Goal: Information Seeking & Learning: Learn about a topic

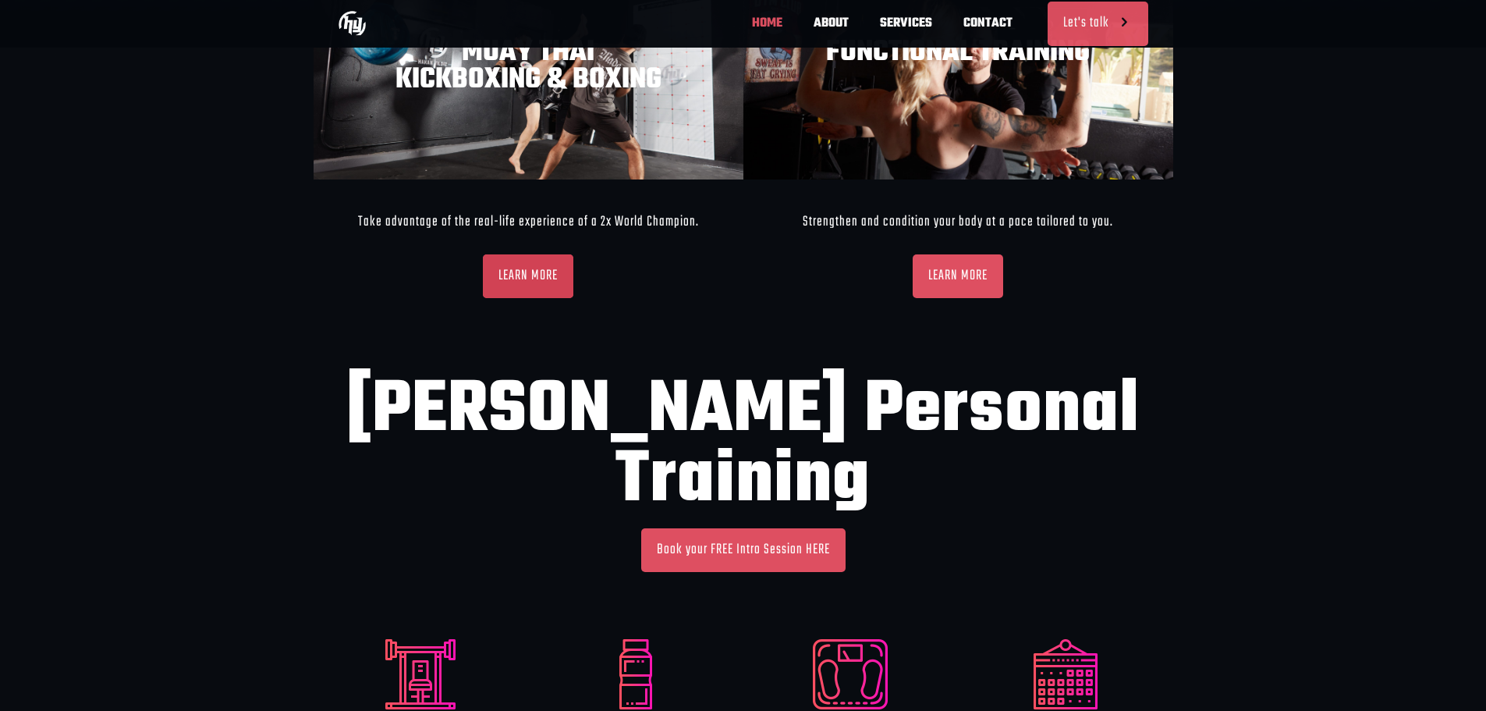
scroll to position [0, 687]
click at [545, 275] on span "LEARN MORE" at bounding box center [528, 276] width 59 height 19
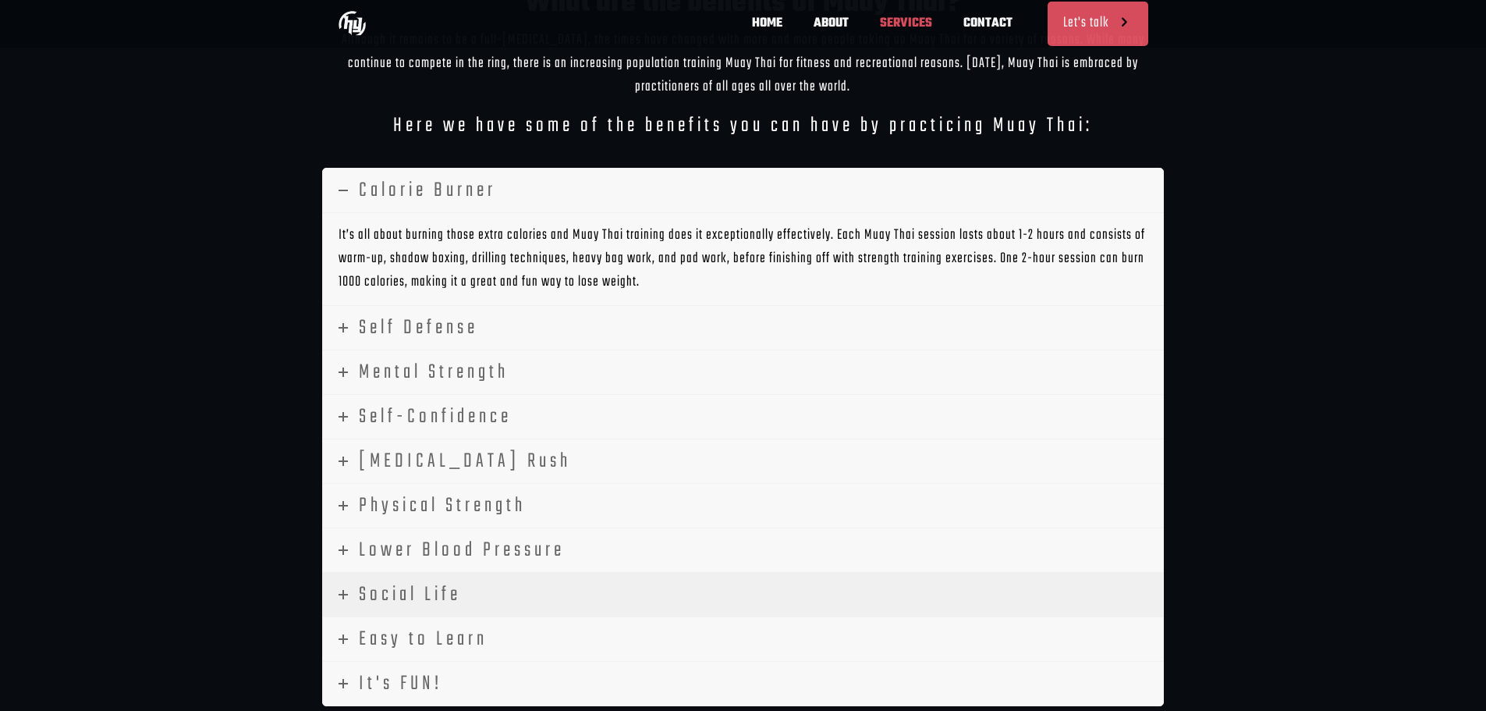
click at [567, 580] on link "Social Life" at bounding box center [743, 595] width 841 height 44
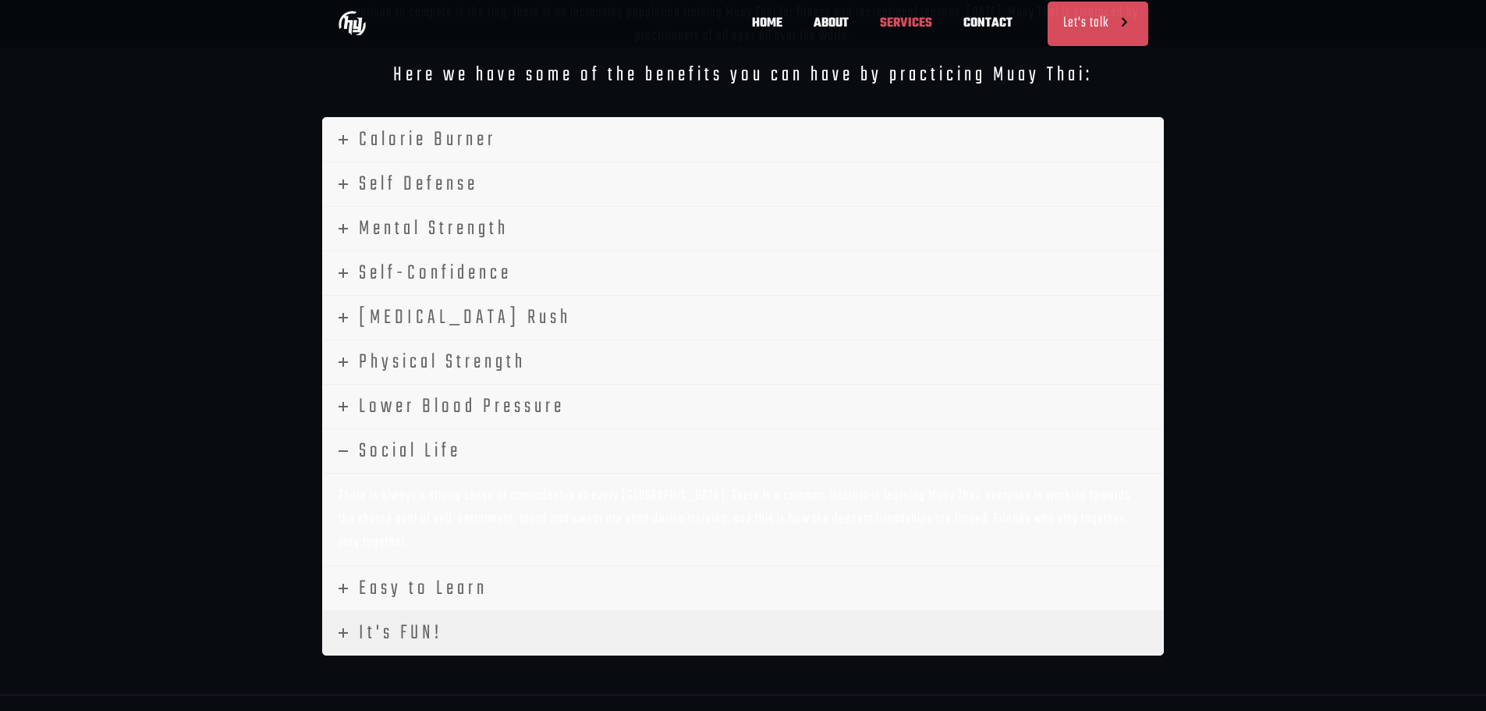
scroll to position [3433, 0]
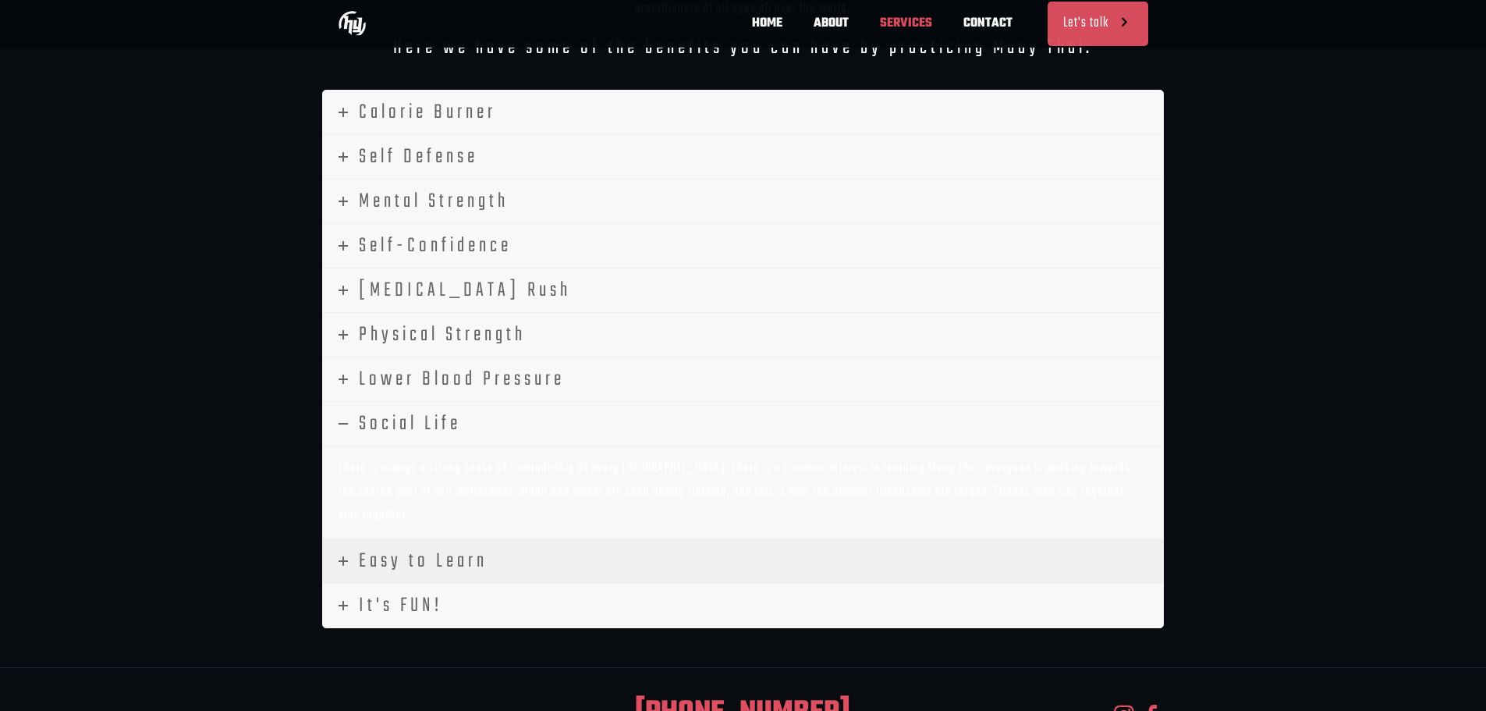
click at [474, 545] on span "Easy to Learn" at bounding box center [423, 560] width 129 height 31
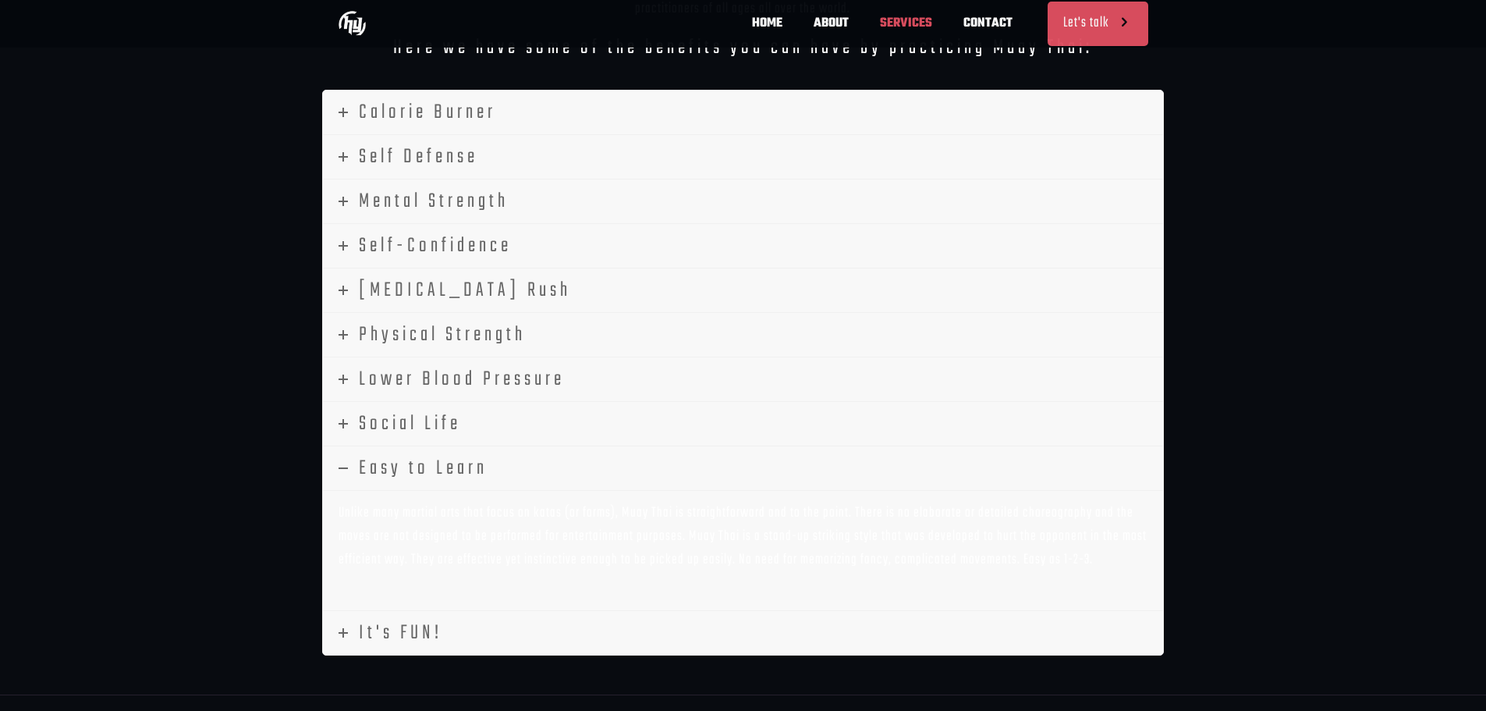
scroll to position [0, 687]
click at [479, 611] on link "It's FUN!" at bounding box center [743, 633] width 841 height 44
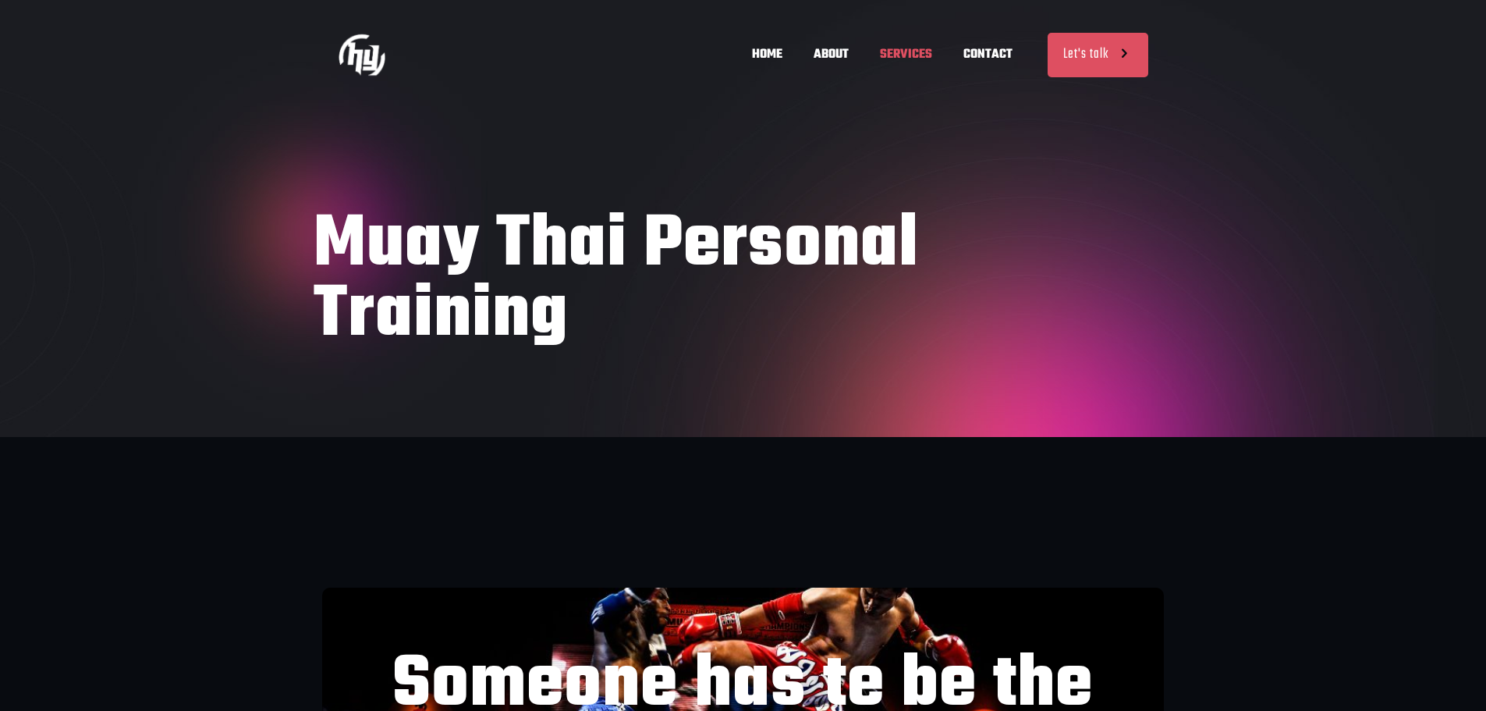
drag, startPoint x: 311, startPoint y: 508, endPoint x: 305, endPoint y: 250, distance: 257.5
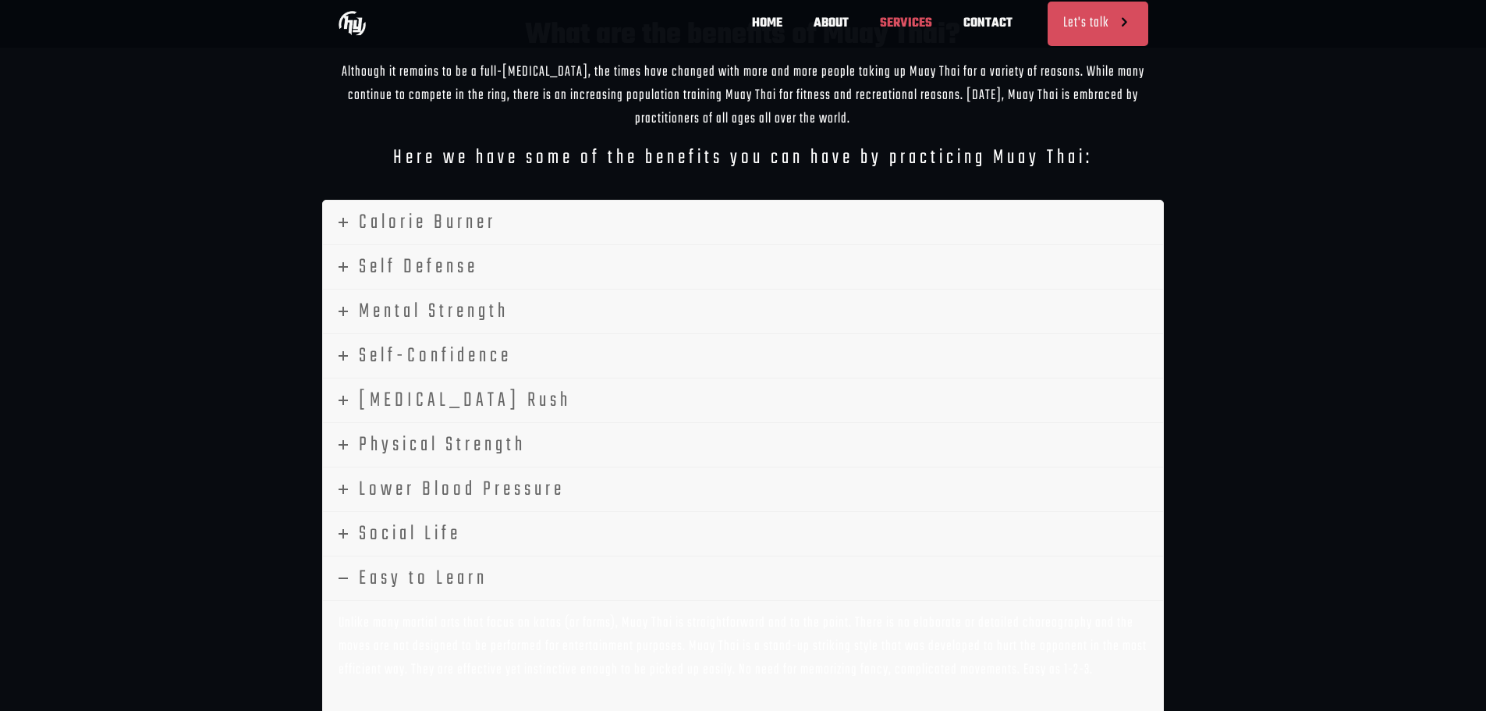
scroll to position [0, 229]
click at [823, 21] on span "ABOUT" at bounding box center [831, 23] width 66 height 47
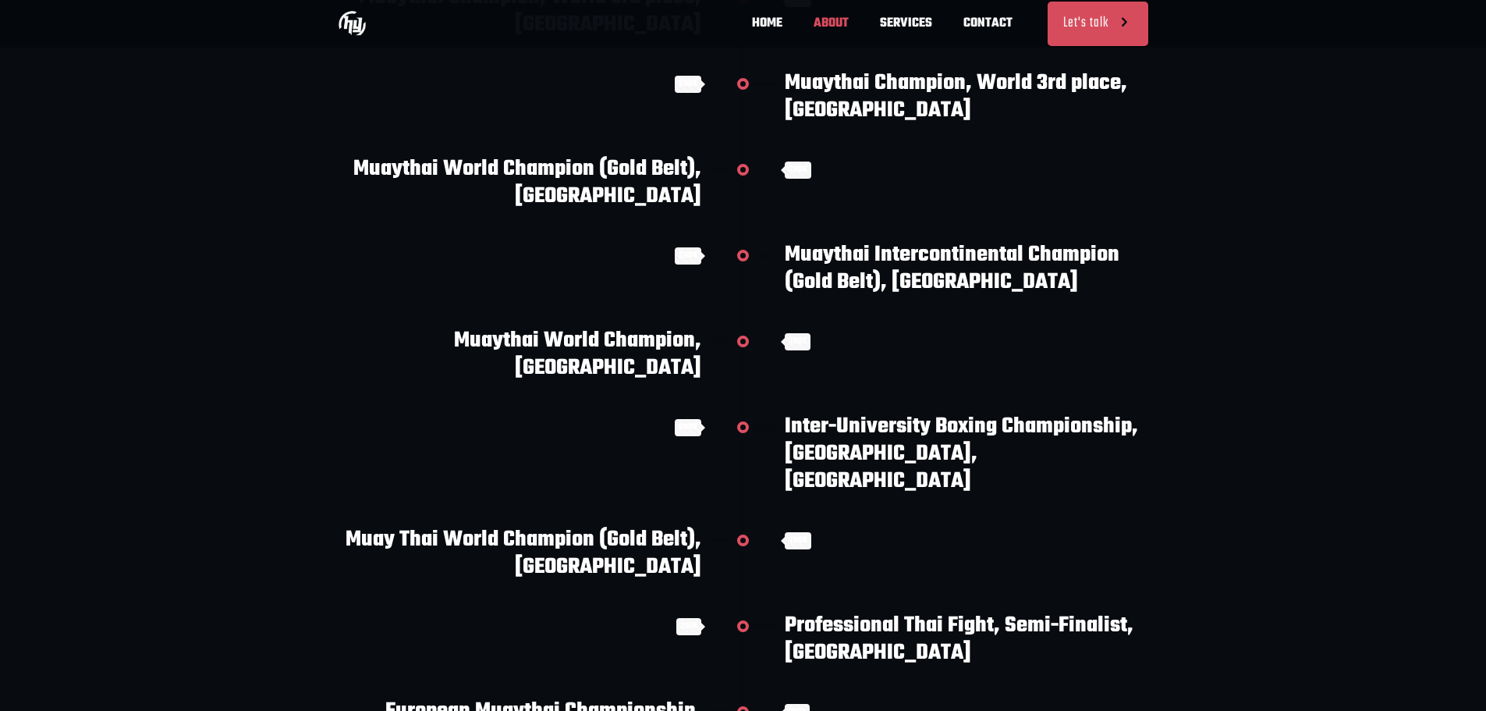
click at [741, 612] on li "2010 Professional Thai Fight, Semi-Finalist, Thailand" at bounding box center [743, 655] width 841 height 86
click at [804, 612] on h3 "2010 Professional Thai Fight, Semi-Finalist, Thailand" at bounding box center [974, 639] width 378 height 55
click at [688, 618] on span "2010" at bounding box center [688, 626] width 25 height 17
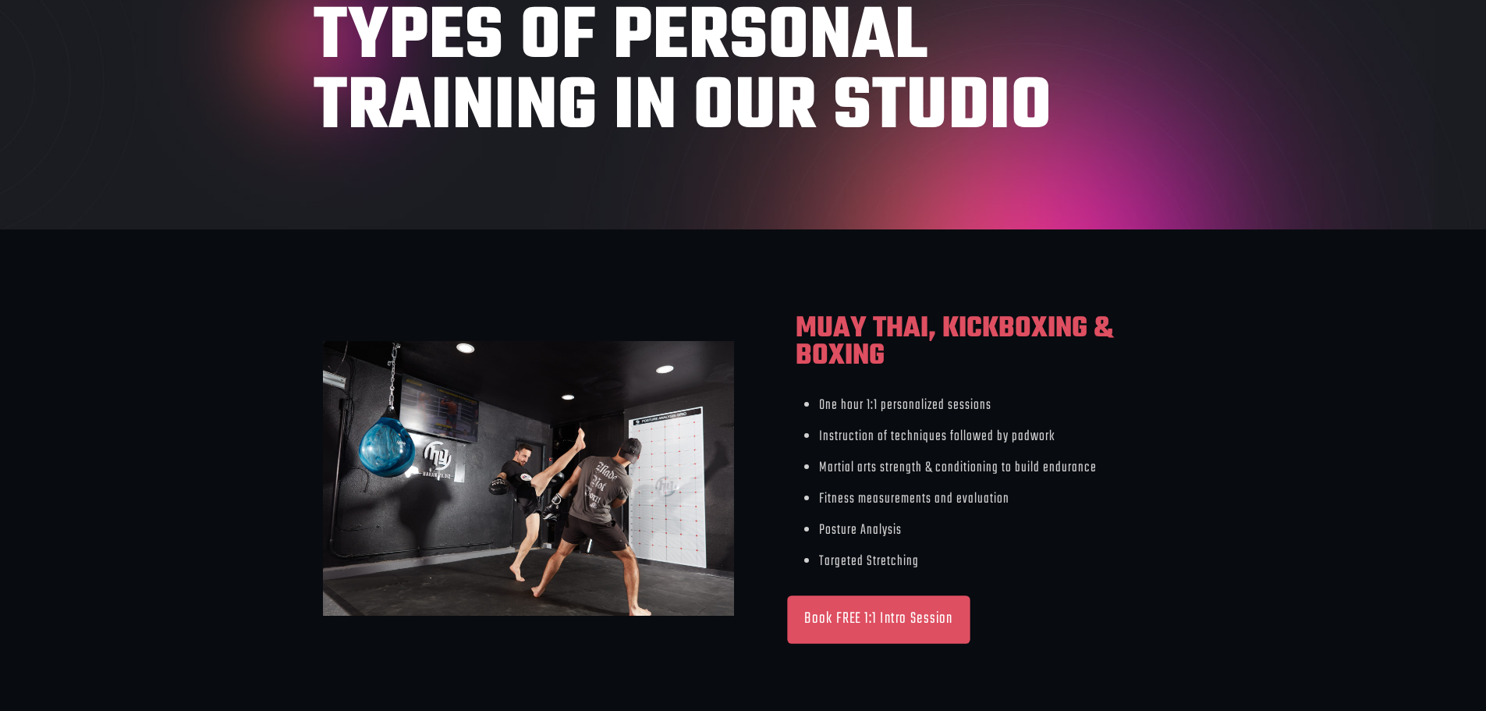
scroll to position [234, 0]
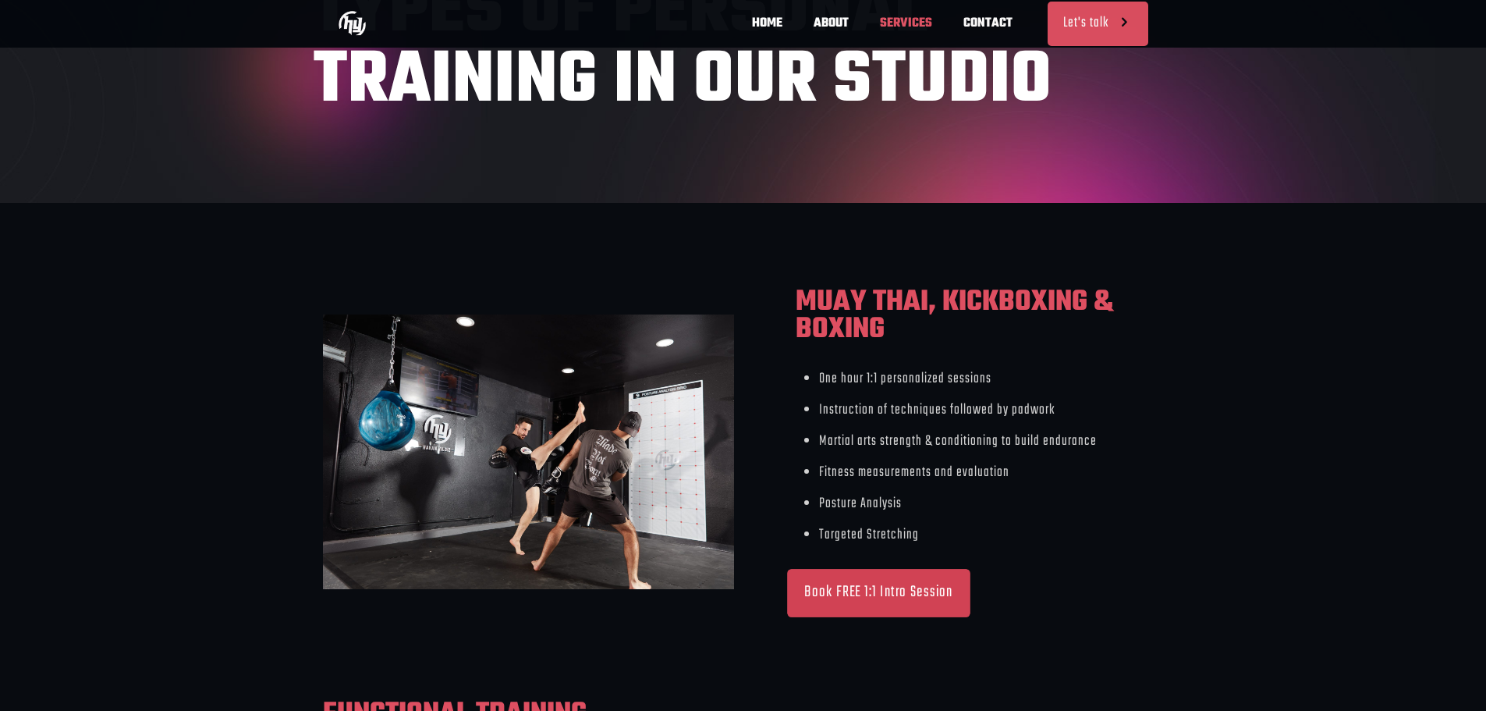
click at [926, 590] on span "Book FREE 1:1 Intro Session" at bounding box center [878, 593] width 148 height 20
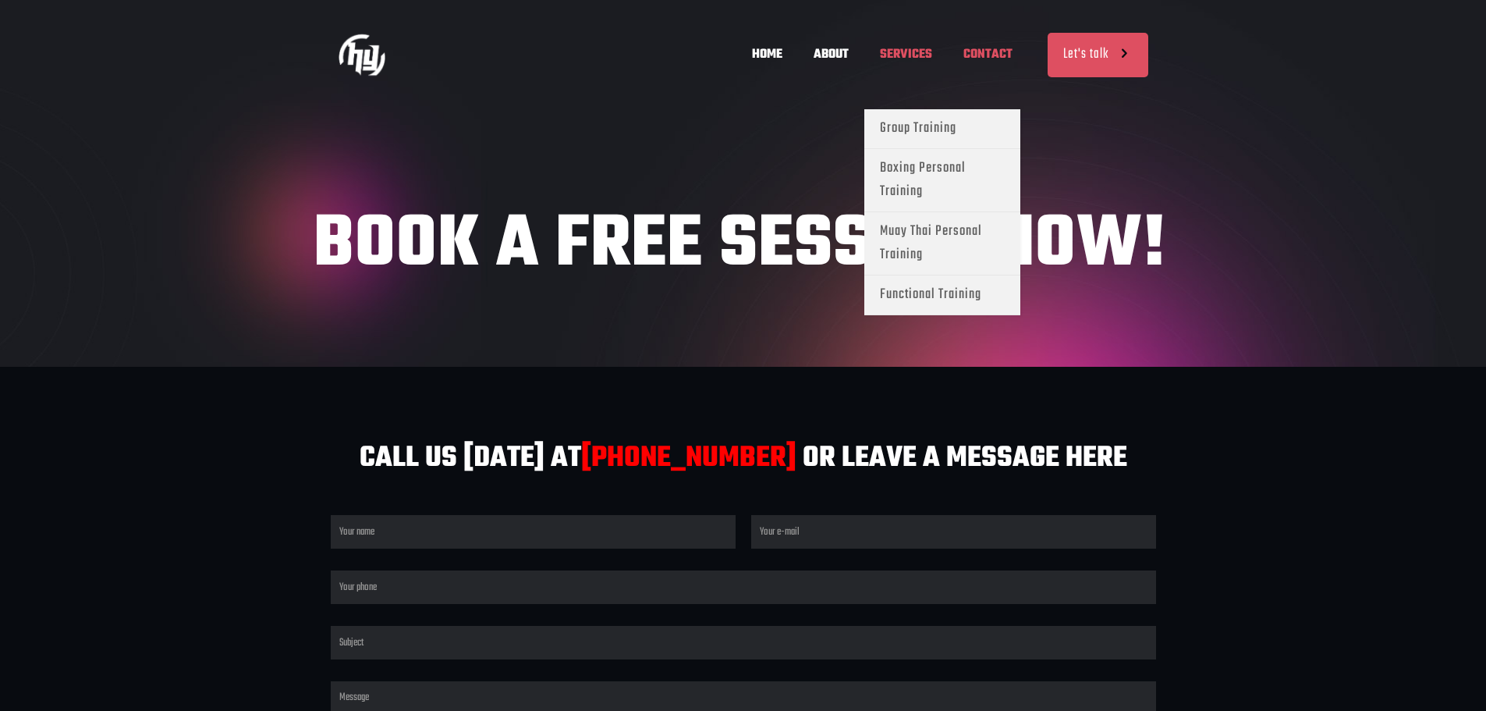
click at [898, 53] on span "SERVICES" at bounding box center [906, 54] width 83 height 47
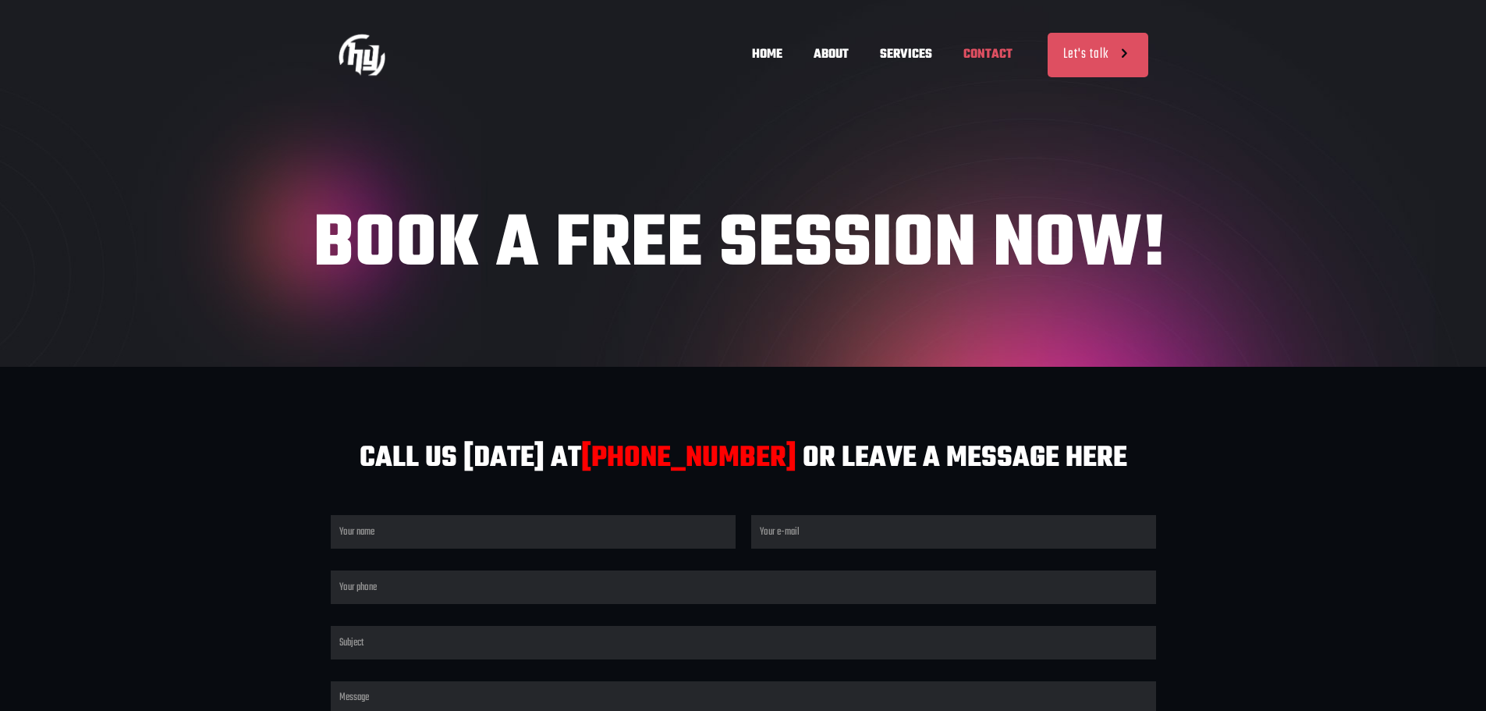
scroll to position [0, 687]
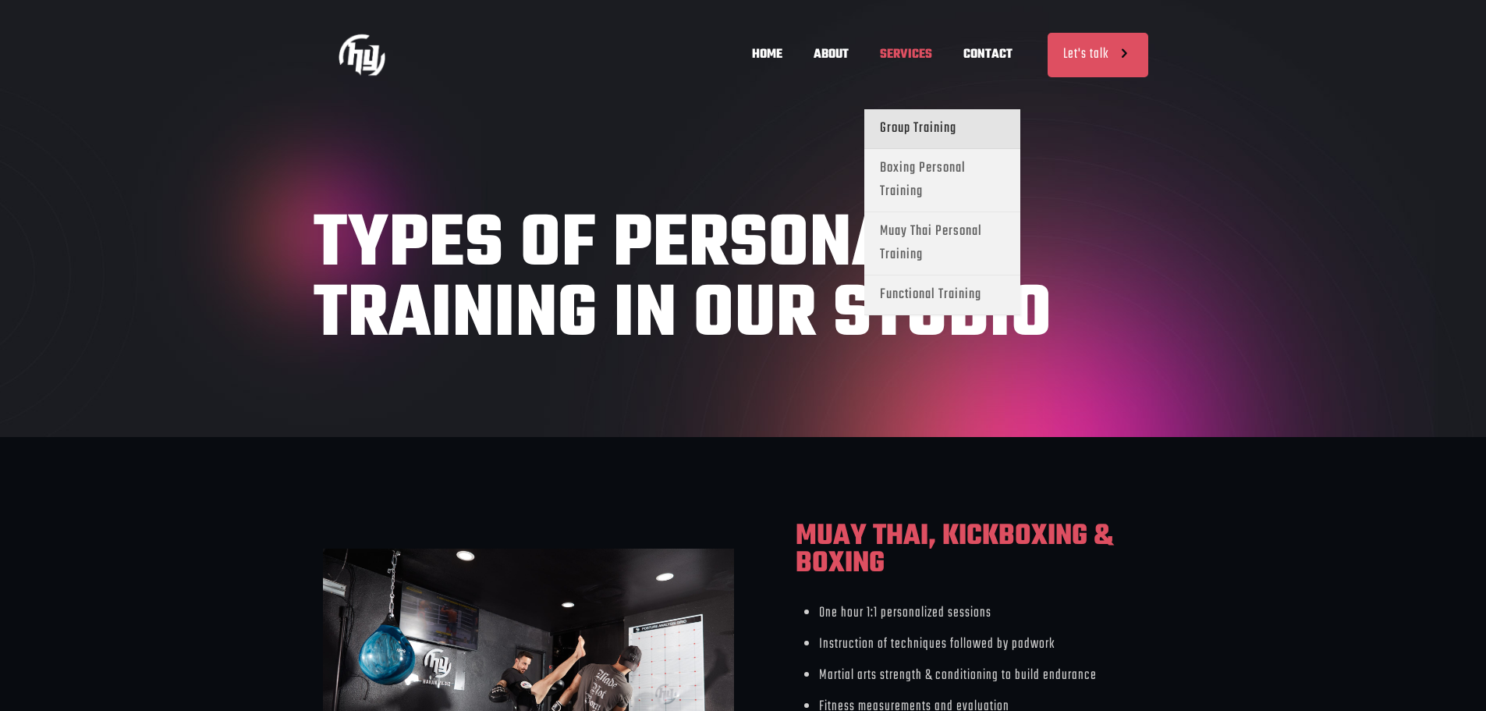
click at [939, 133] on span "Group Training" at bounding box center [918, 128] width 76 height 23
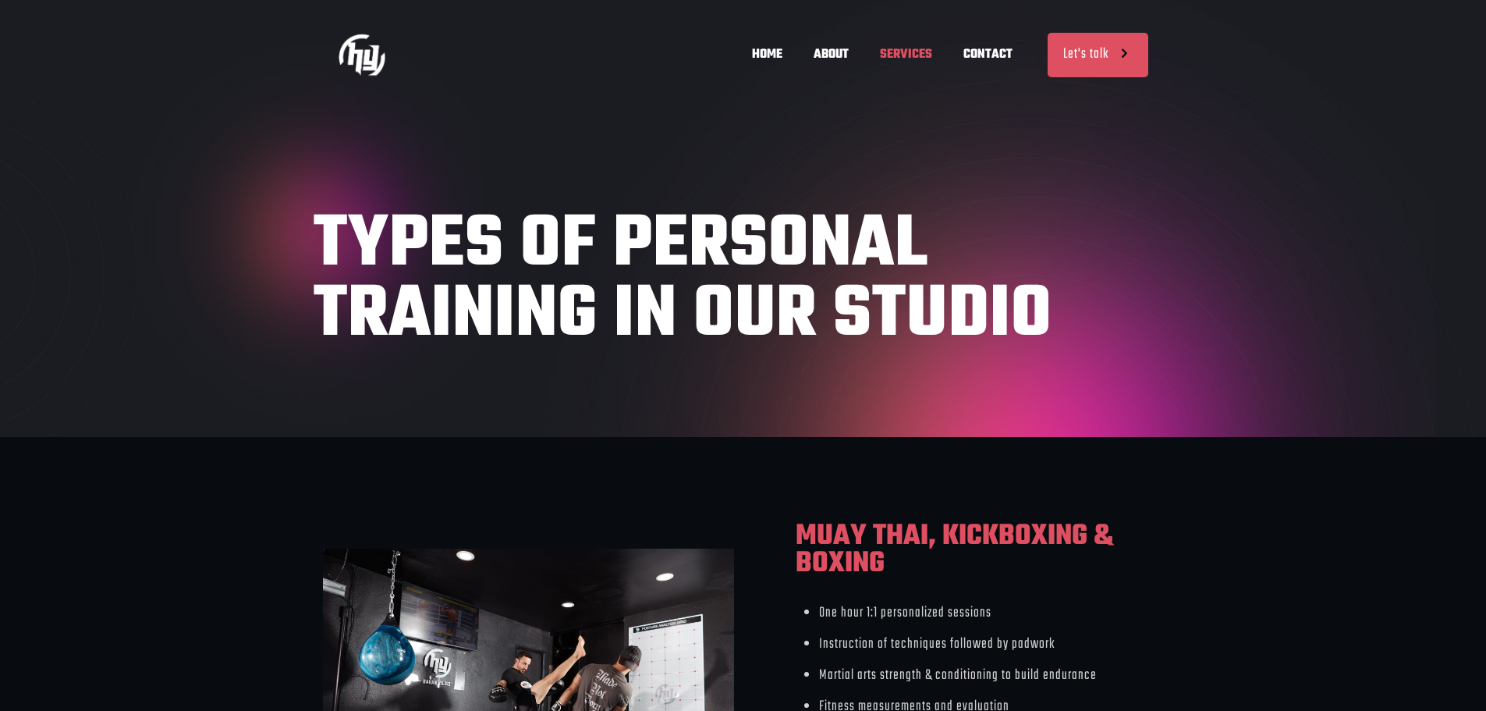
scroll to position [0, 229]
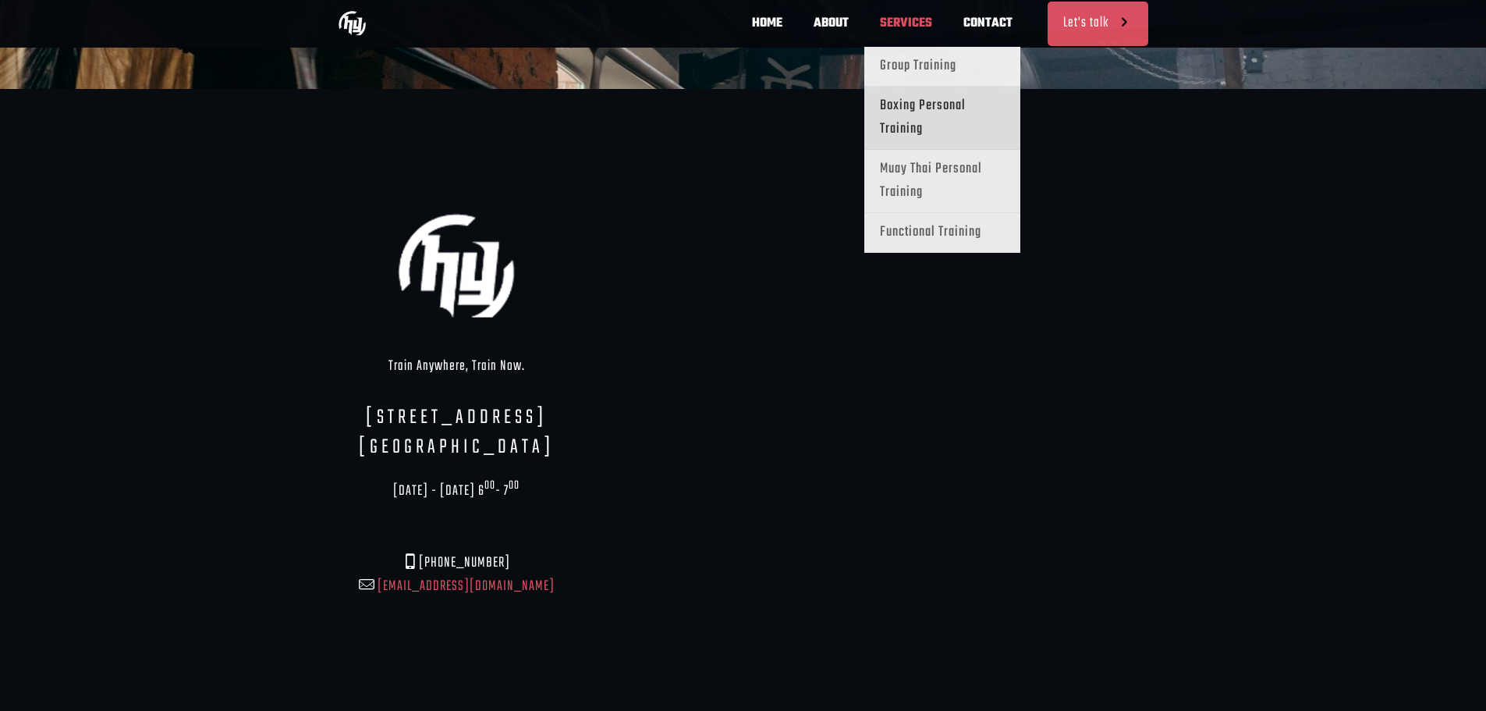
scroll to position [0, 229]
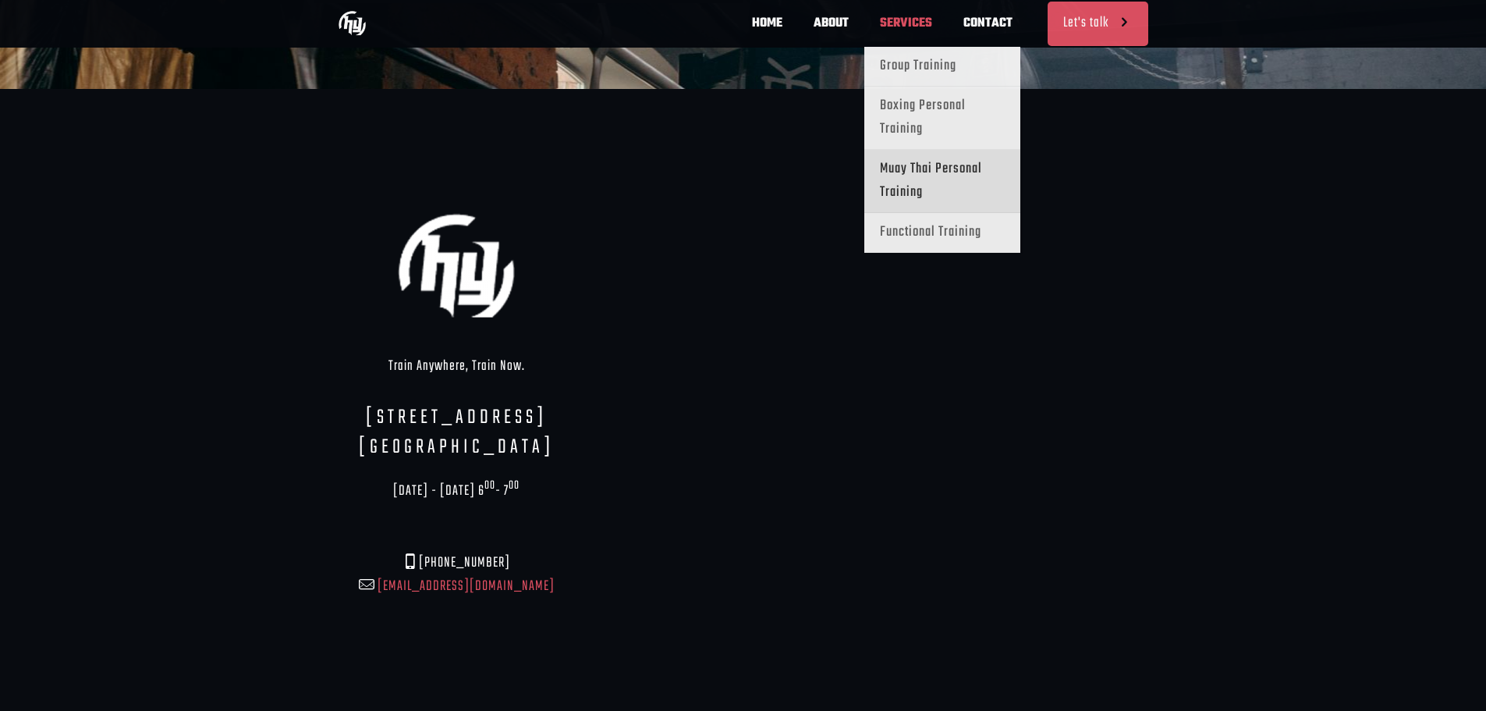
click at [990, 179] on span "Muay Thai Personal Training" at bounding box center [942, 181] width 125 height 47
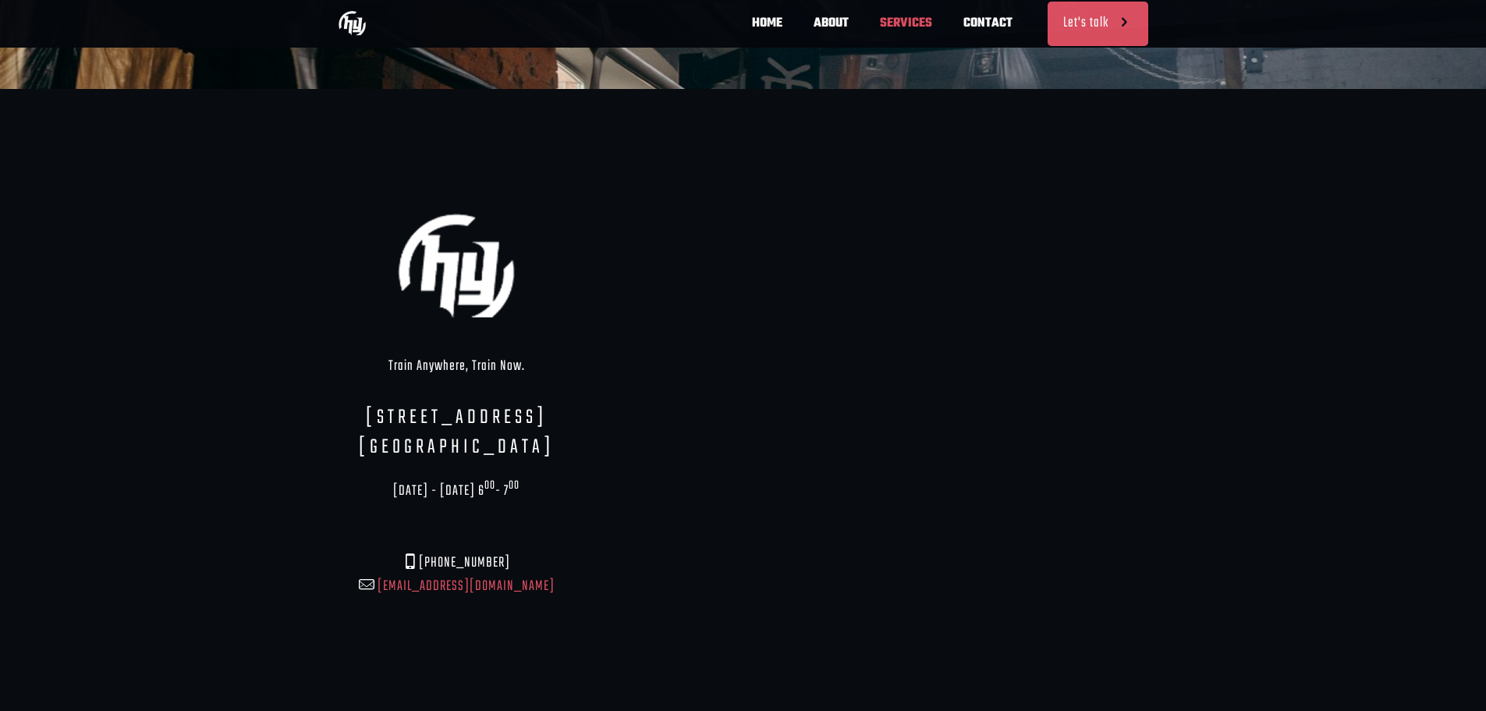
scroll to position [0, 458]
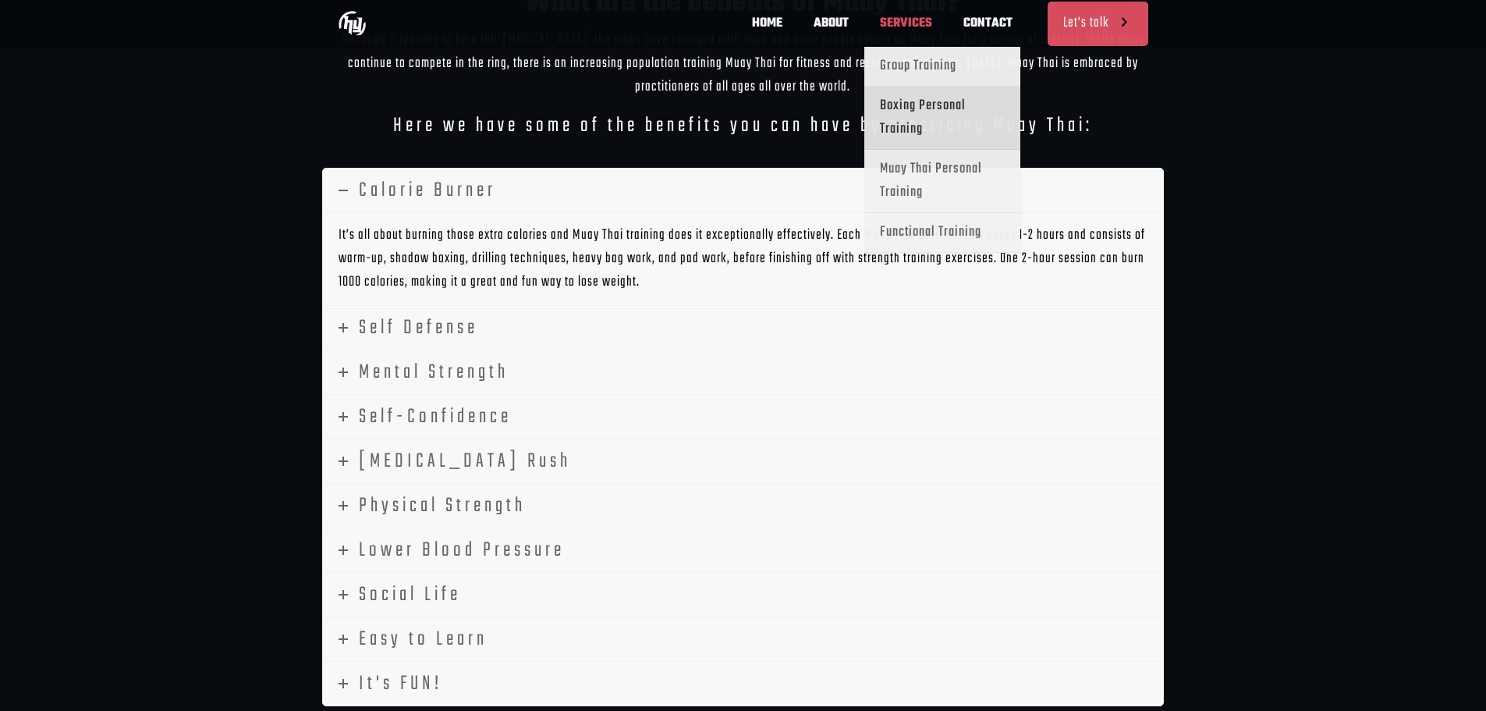
scroll to position [0, 915]
click at [928, 105] on span "Boxing Personal Training" at bounding box center [942, 117] width 125 height 47
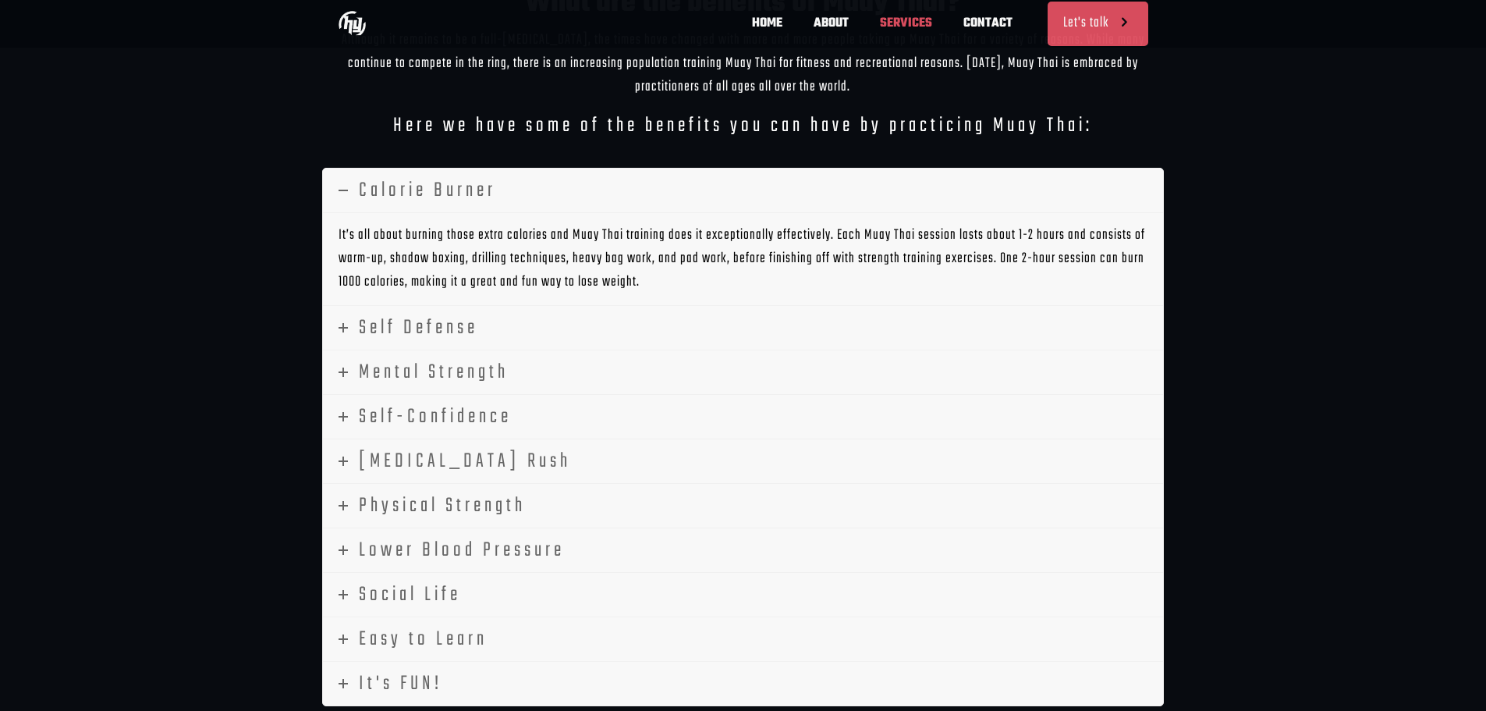
scroll to position [0, 83]
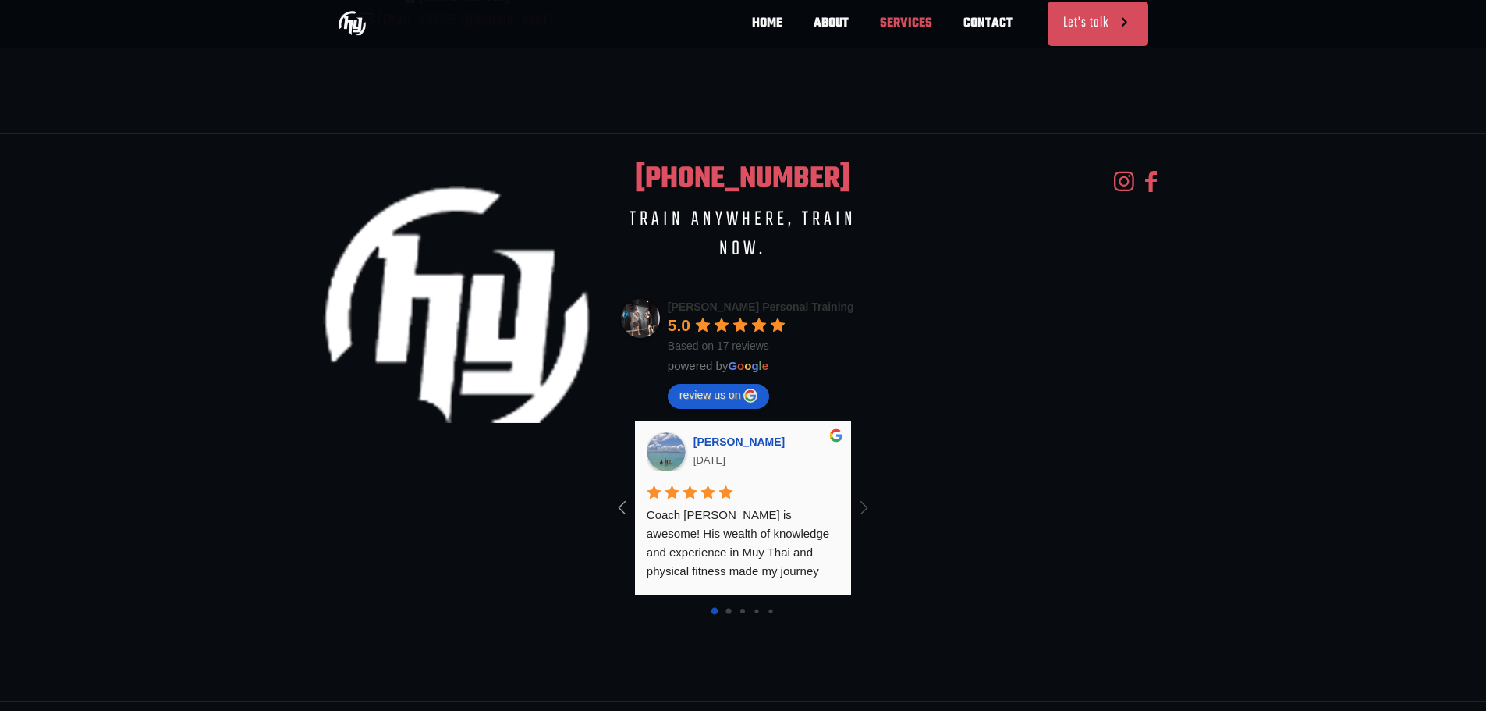
click at [863, 495] on icon at bounding box center [864, 508] width 26 height 26
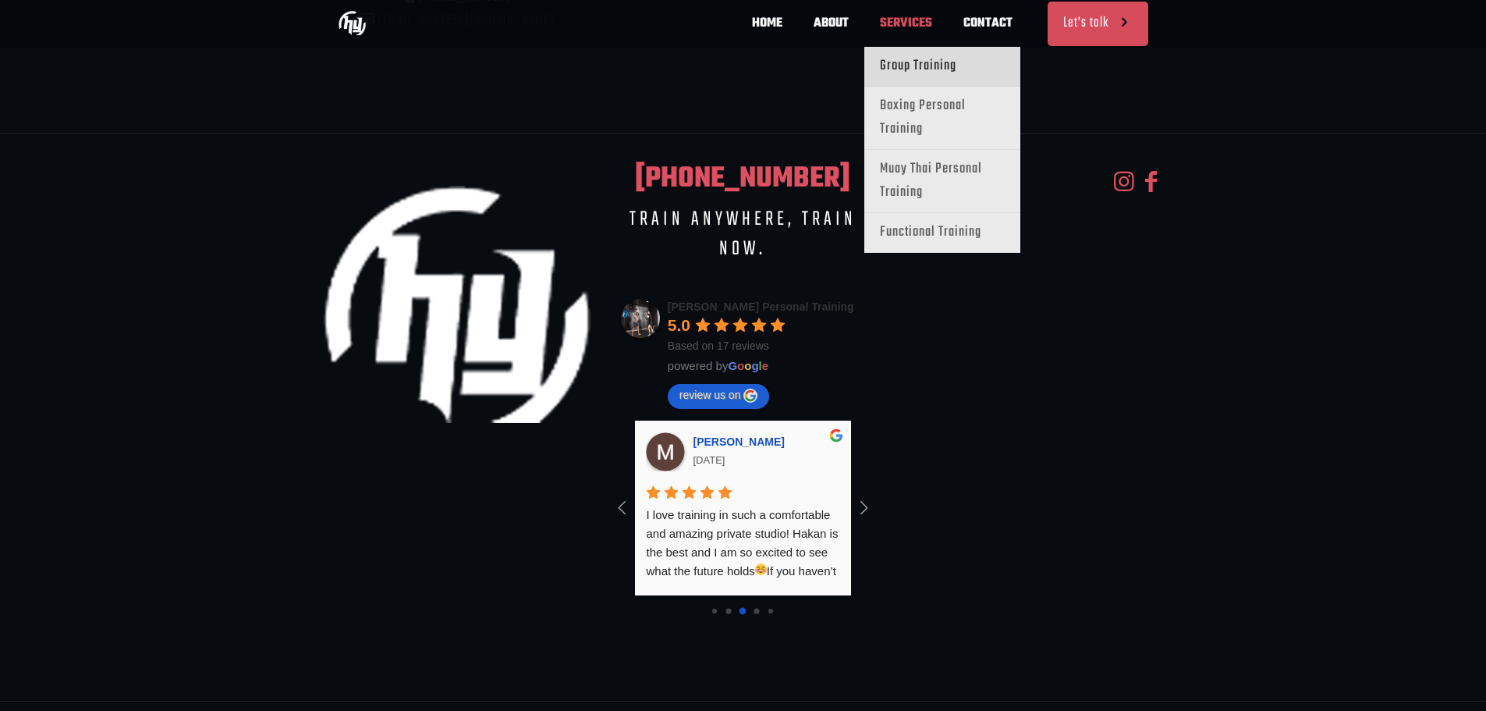
click at [939, 61] on span "Group Training" at bounding box center [918, 66] width 76 height 23
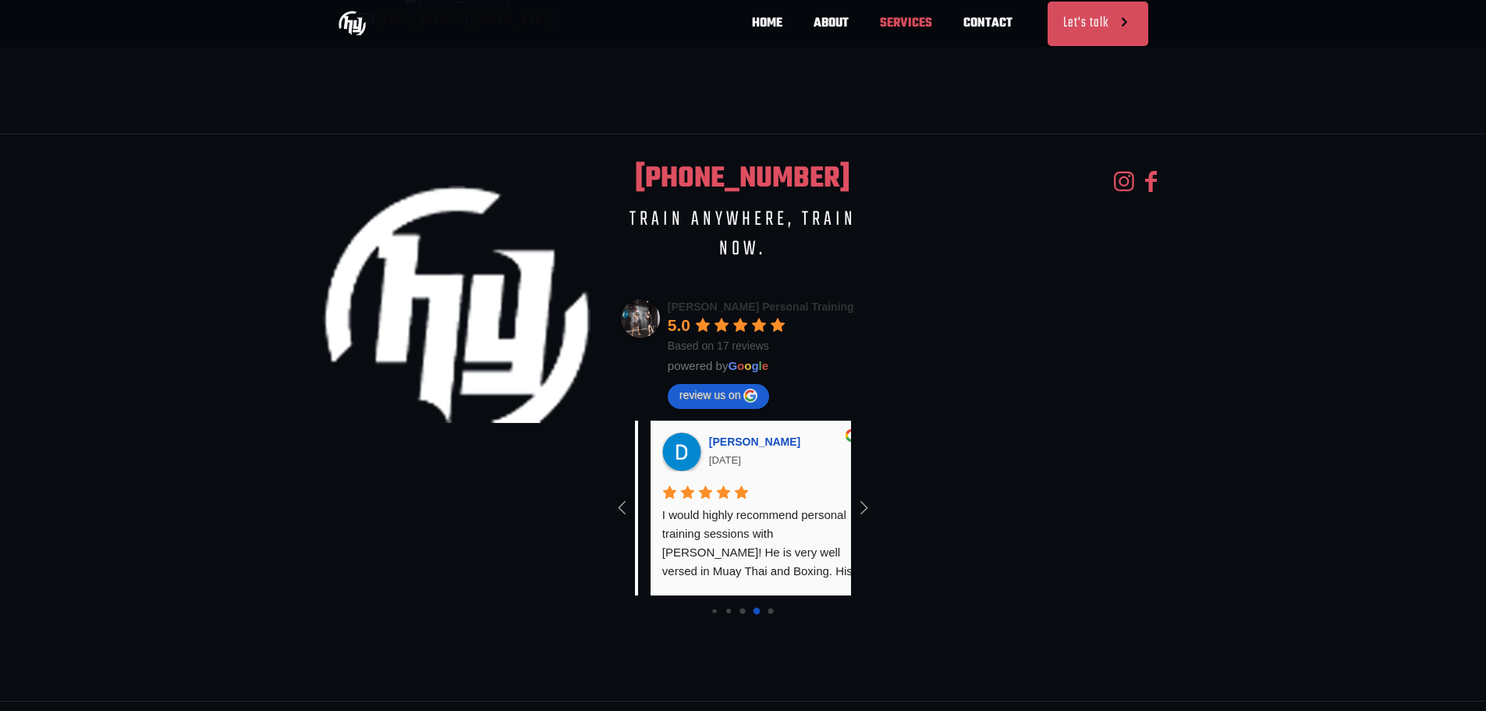
scroll to position [0, 687]
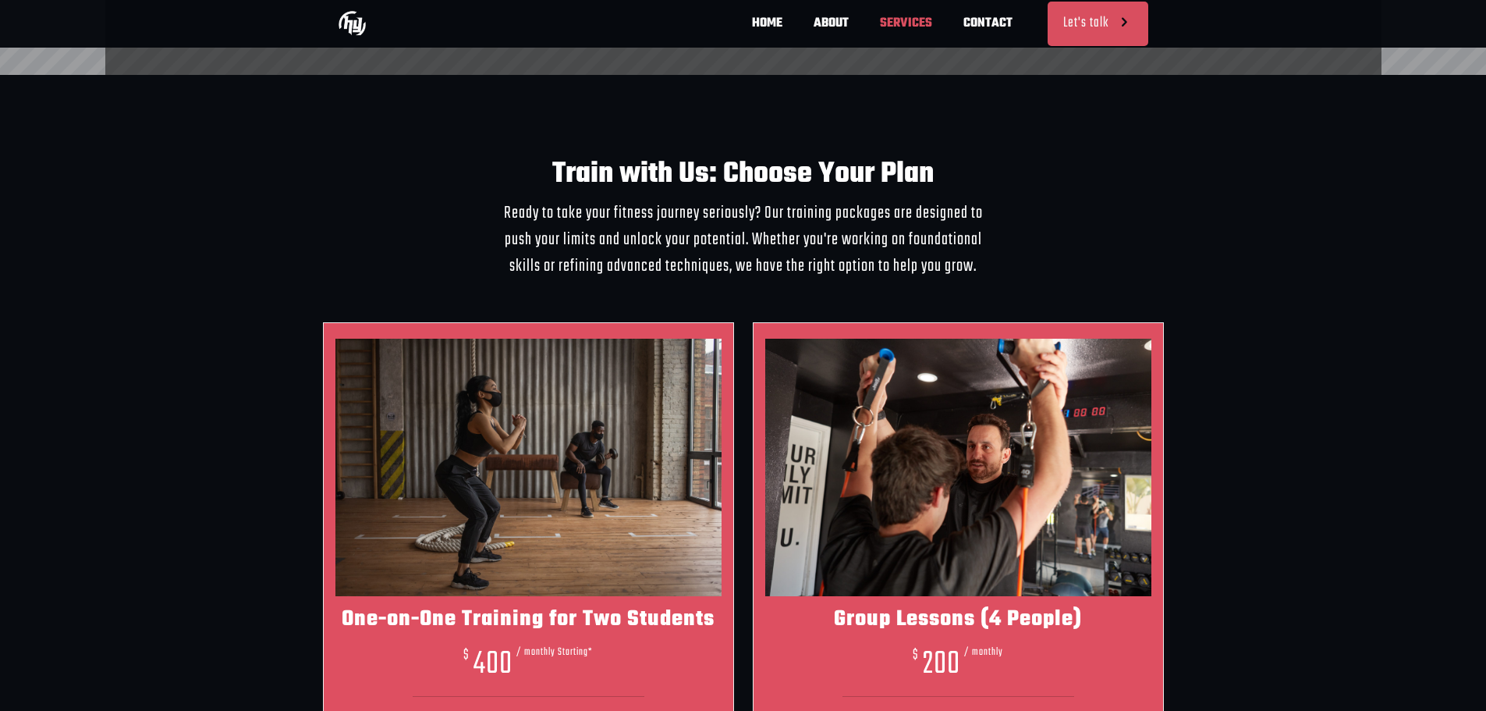
scroll to position [390, 0]
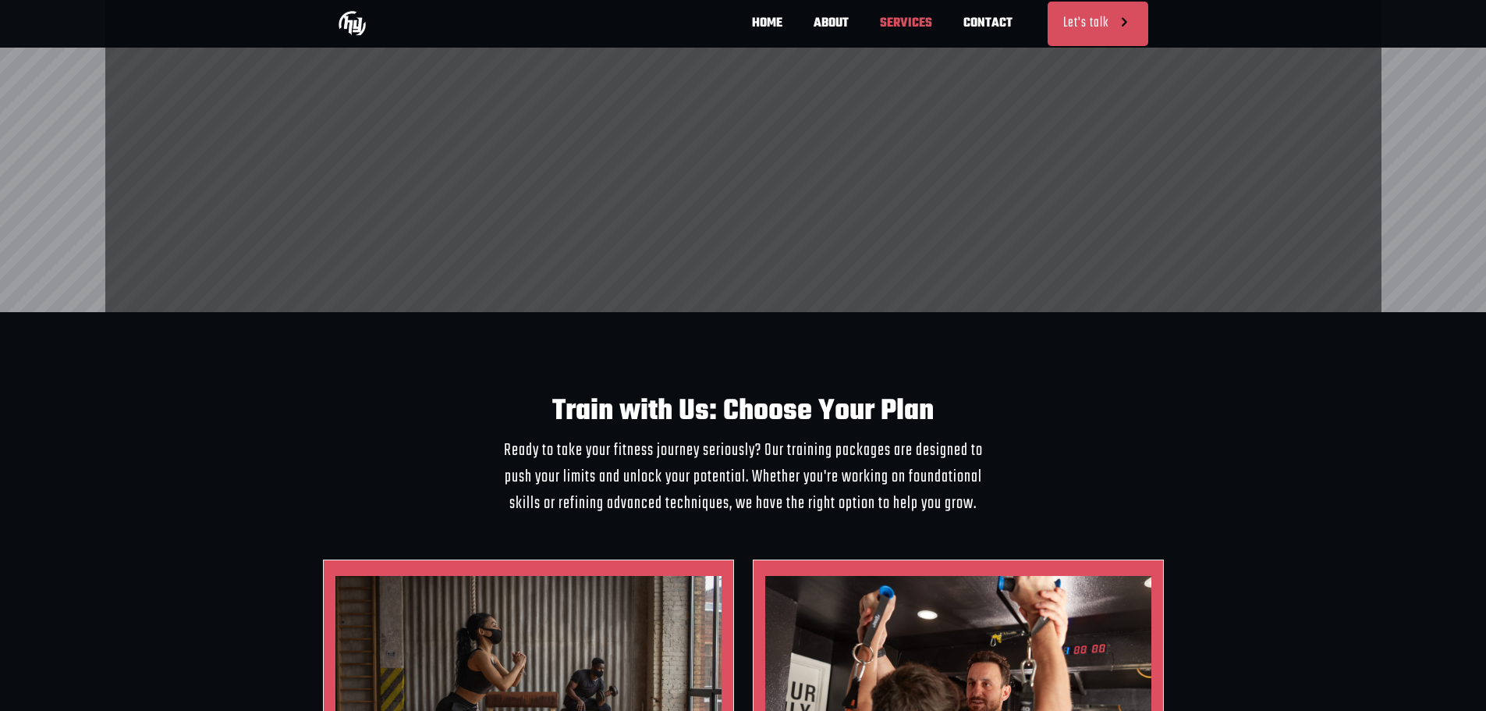
click at [344, 10] on img at bounding box center [352, 22] width 27 height 27
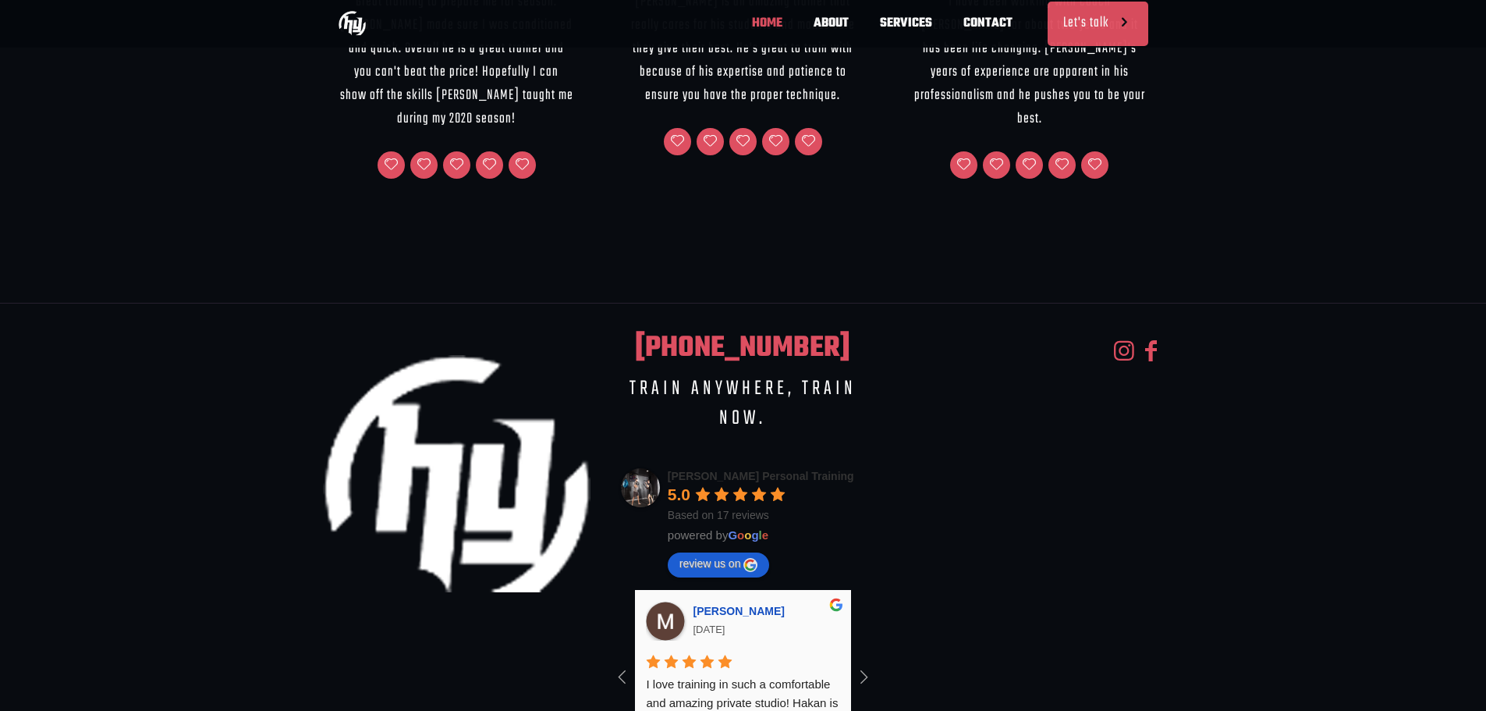
scroll to position [2263, 0]
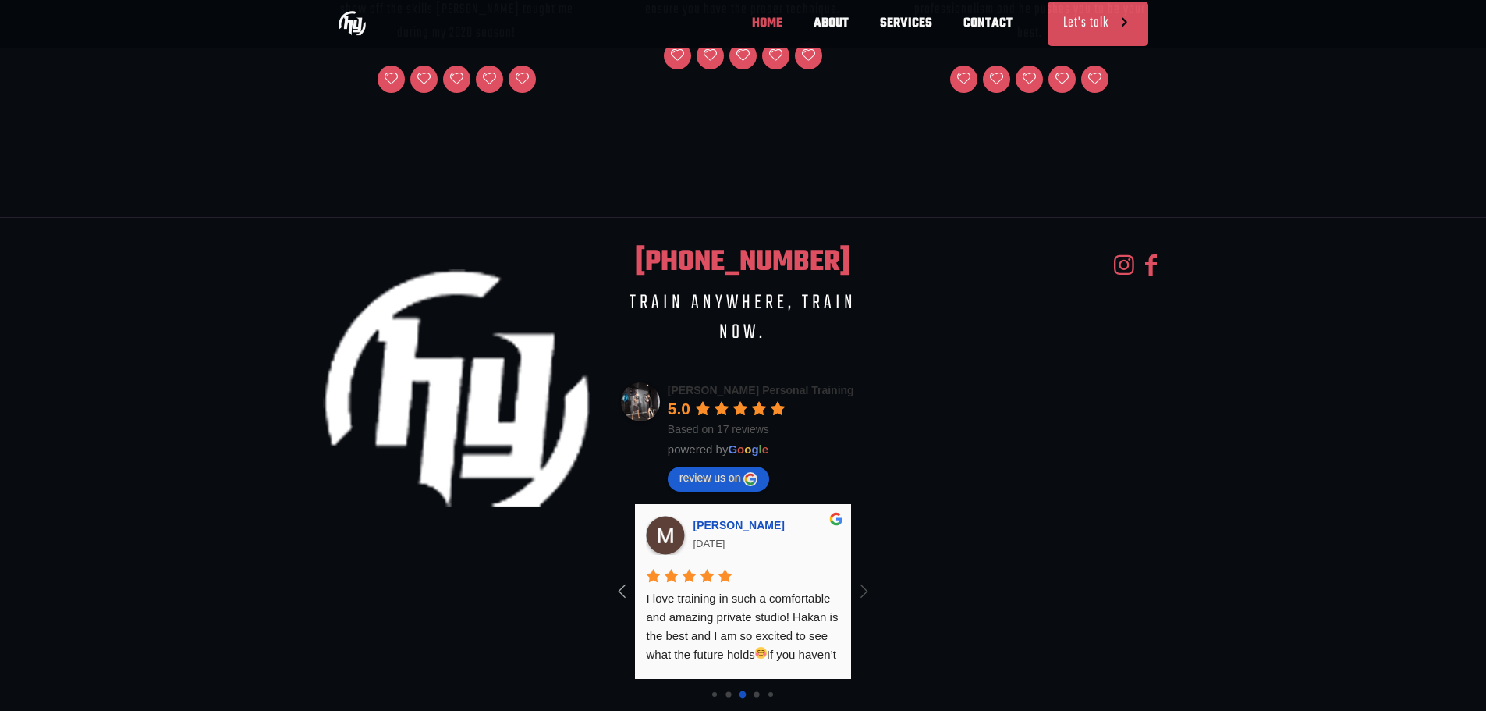
click at [860, 578] on icon at bounding box center [864, 591] width 26 height 26
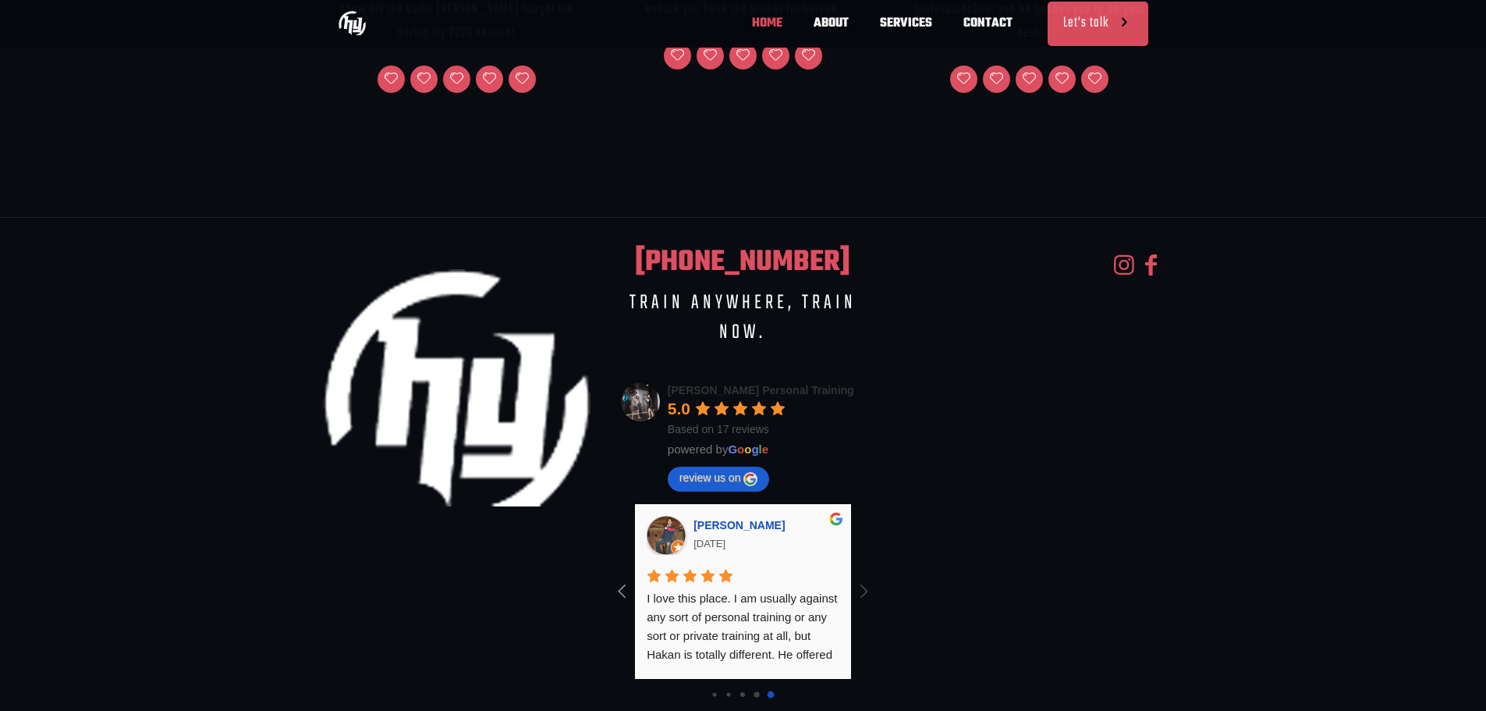
click at [869, 578] on icon at bounding box center [864, 591] width 26 height 26
click at [620, 578] on icon at bounding box center [622, 591] width 26 height 26
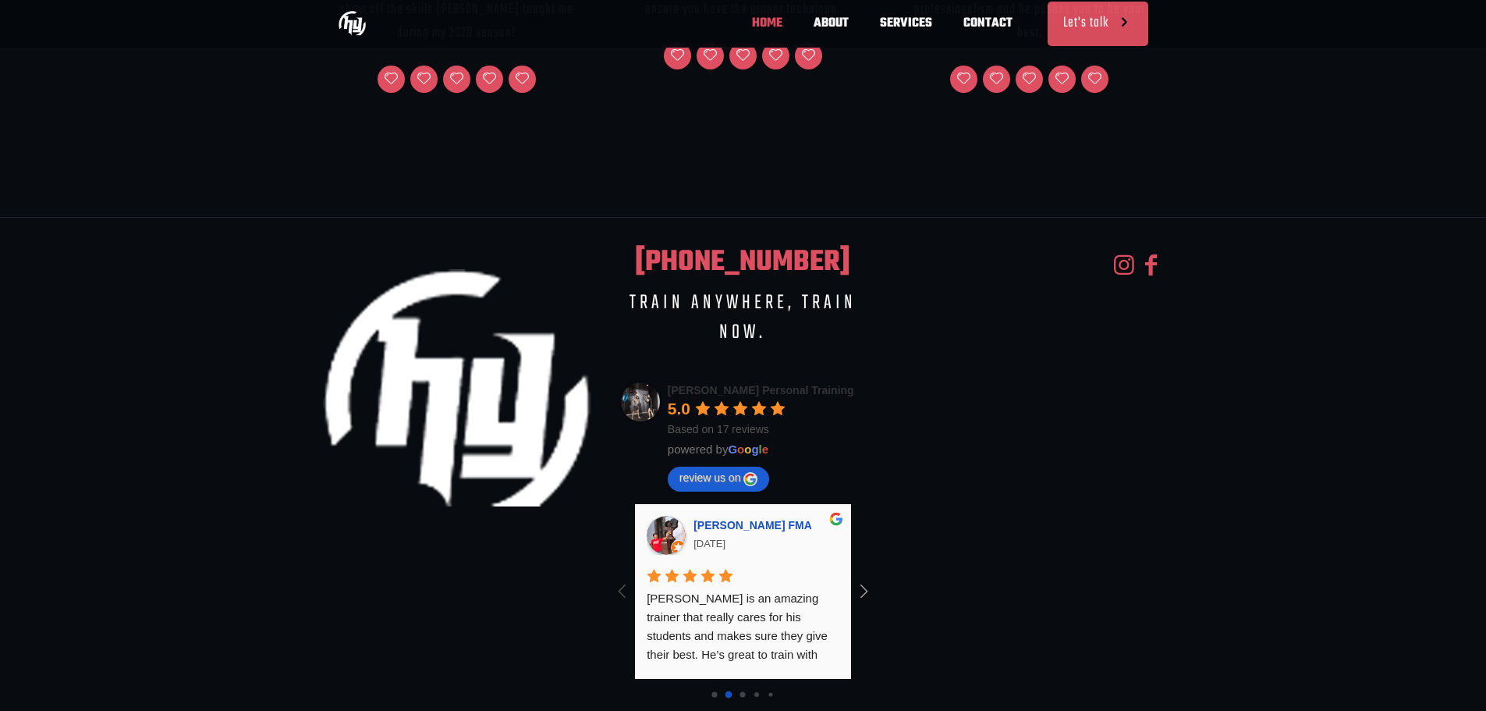
click at [620, 578] on icon at bounding box center [622, 591] width 26 height 26
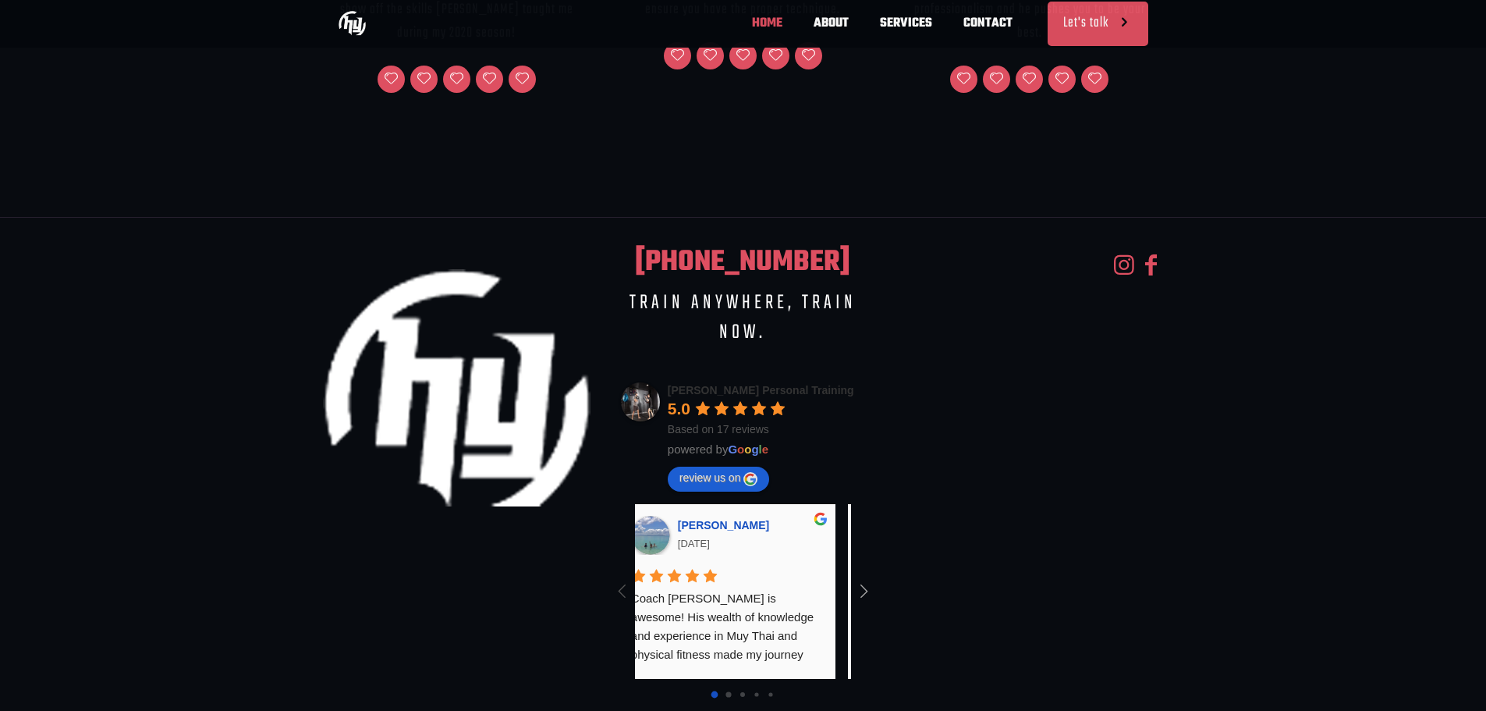
scroll to position [0, 0]
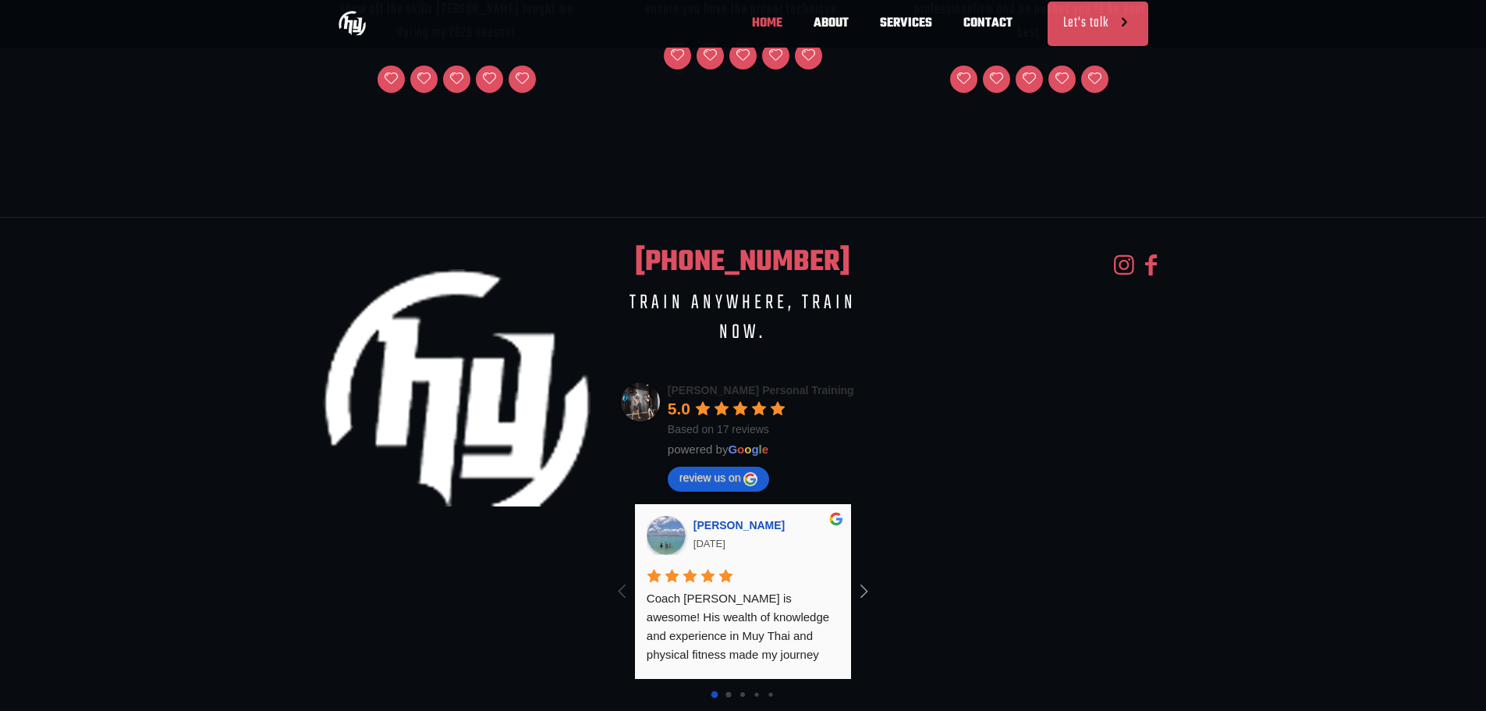
click at [620, 578] on icon at bounding box center [622, 591] width 26 height 26
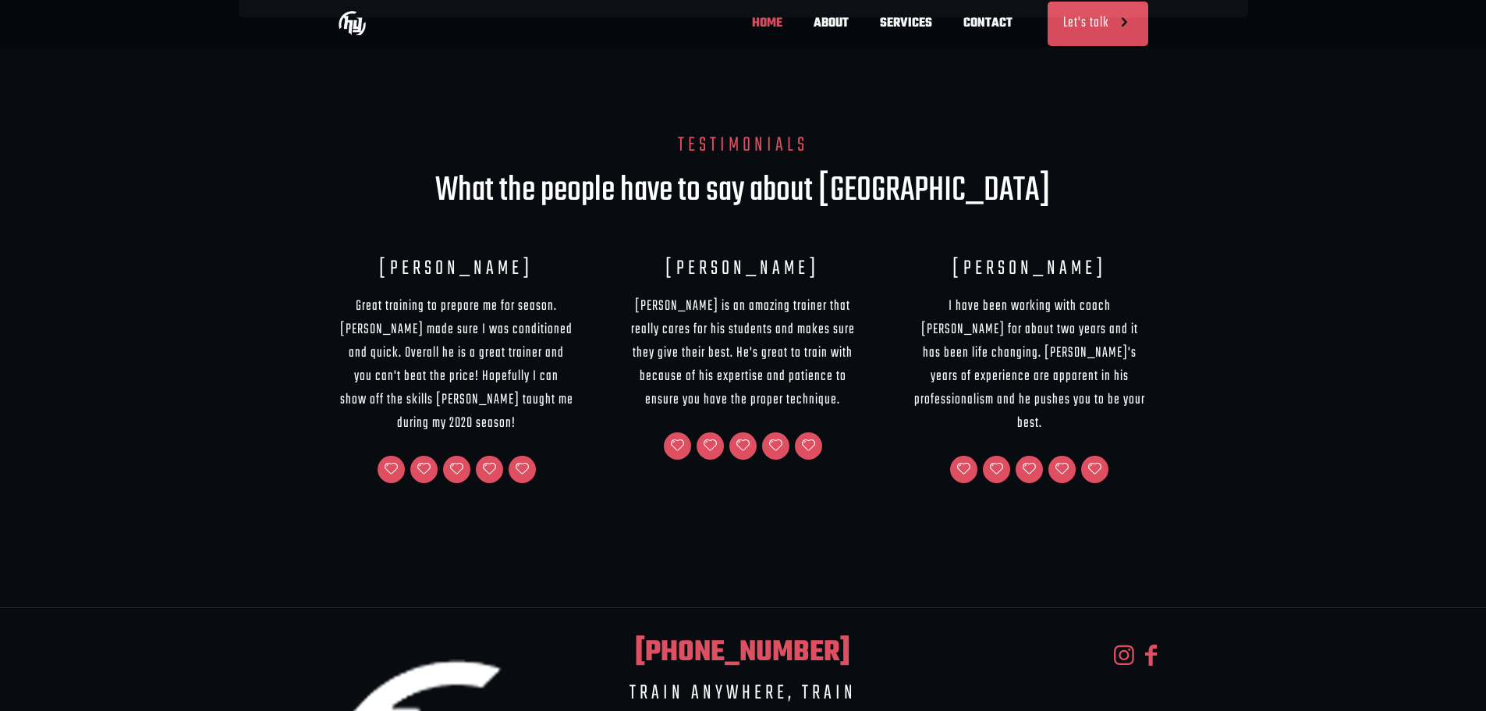
scroll to position [2341, 0]
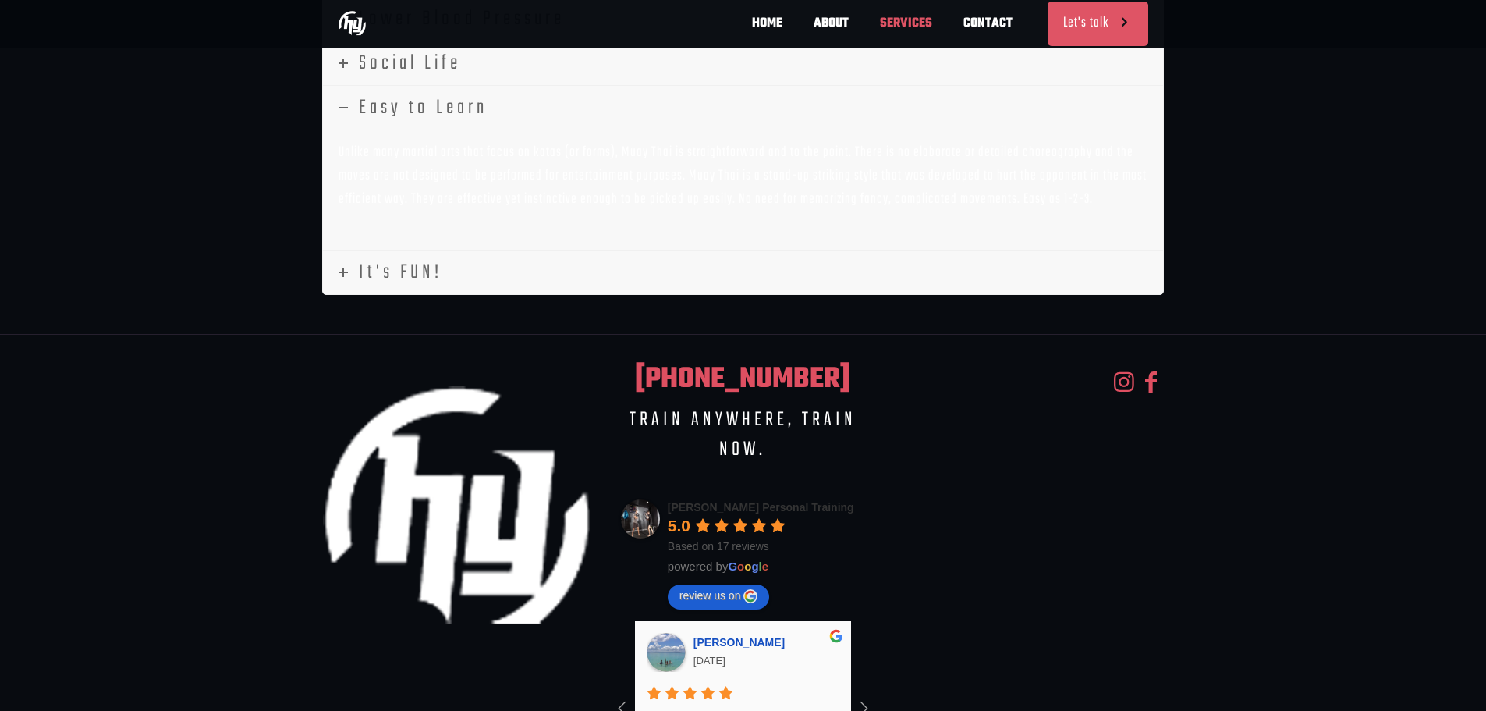
scroll to position [3808, 0]
